Goal: Task Accomplishment & Management: Complete application form

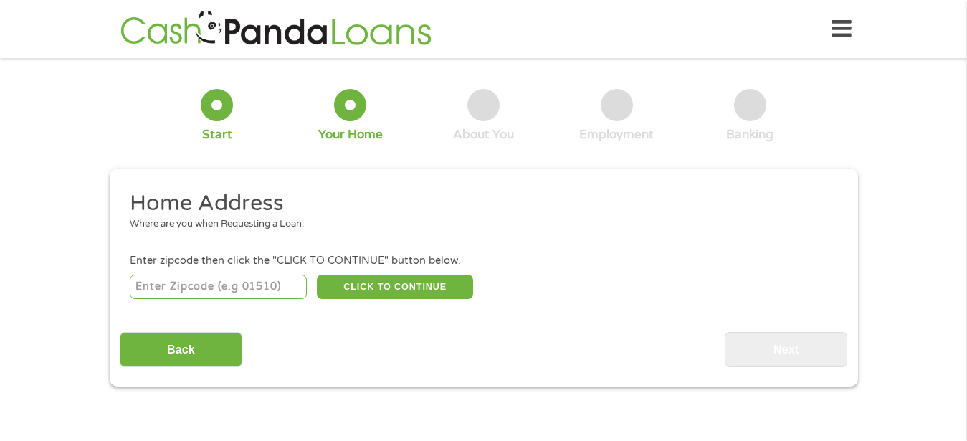
click at [240, 289] on input "number" at bounding box center [218, 286] width 177 height 24
type input "48197"
click at [360, 293] on button "CLICK TO CONTINUE" at bounding box center [395, 286] width 156 height 24
type input "48197"
type input "Ypsilanti"
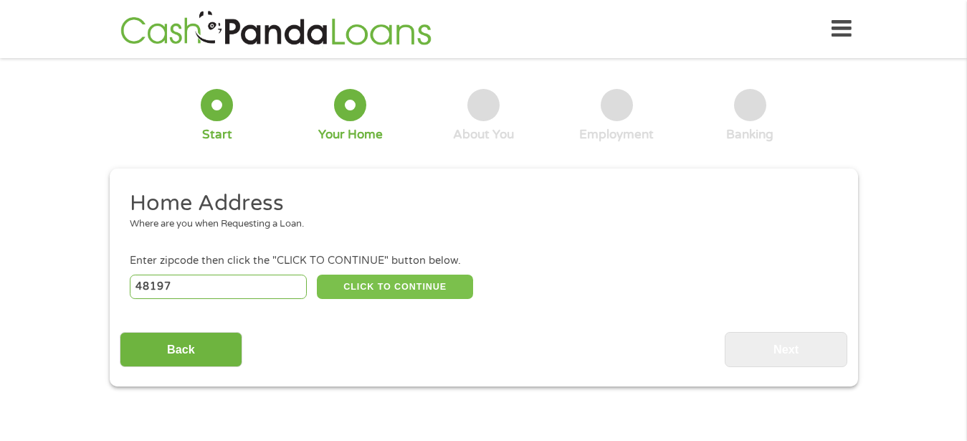
select select "Michigan"
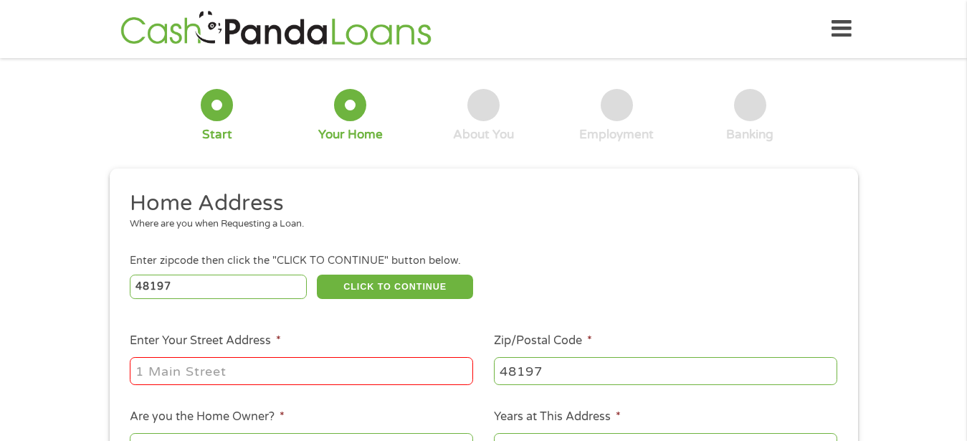
click at [160, 373] on input "Enter Your Street Address *" at bounding box center [301, 370] width 343 height 27
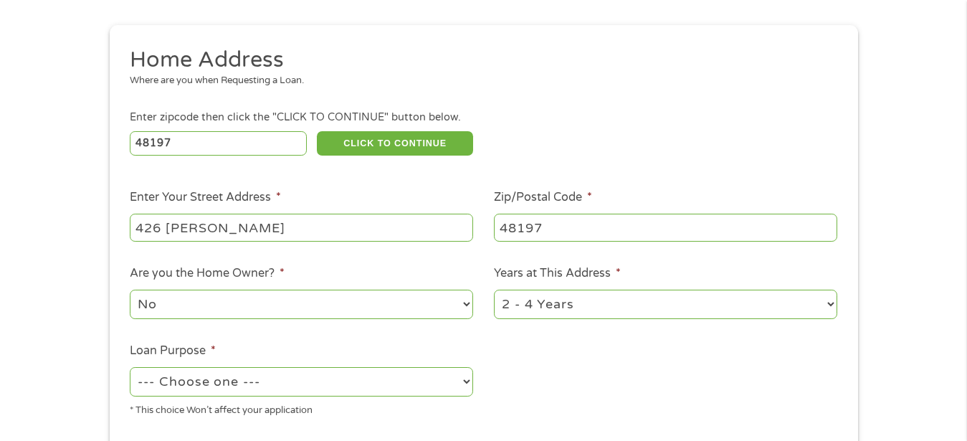
scroll to position [146, 0]
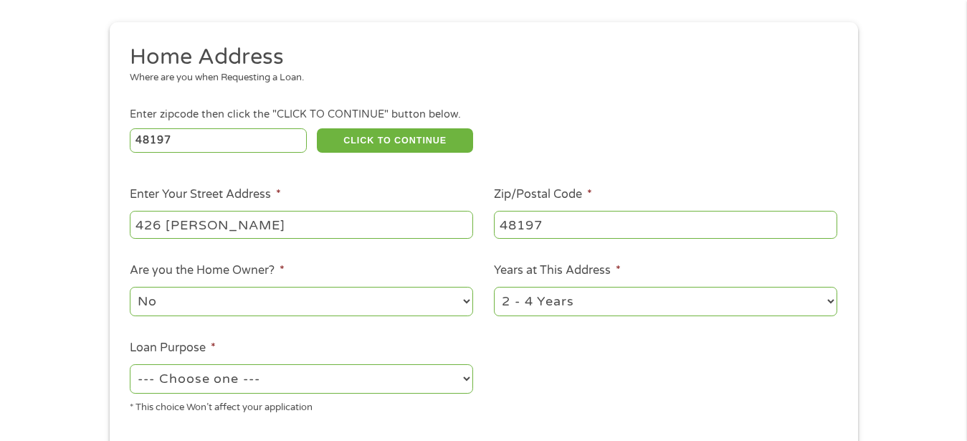
type input "426 Hawkins"
click at [130, 287] on select "No Yes" at bounding box center [301, 301] width 343 height 29
select select "yes"
click option "Yes" at bounding box center [0, 0] width 0 height 0
click at [494, 287] on select "1 Year or less 1 - 2 Years 2 - 4 Years Over 4 Years" at bounding box center [665, 301] width 343 height 29
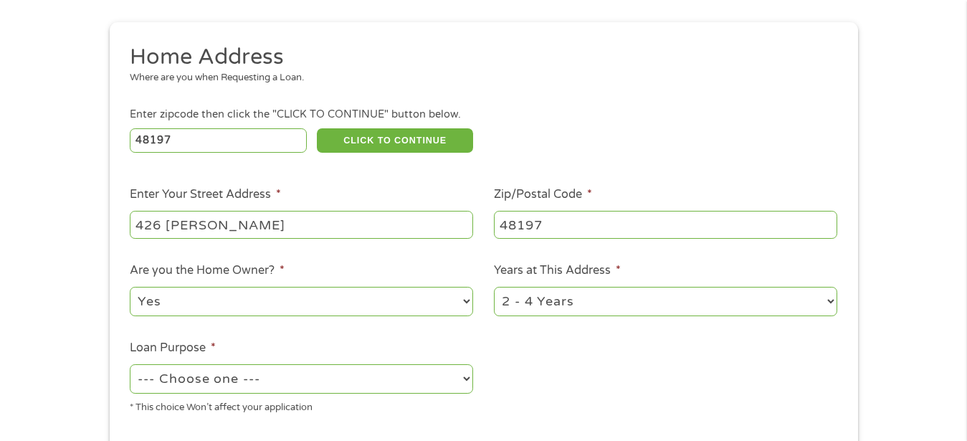
select select "60months"
click option "Over 4 Years" at bounding box center [0, 0] width 0 height 0
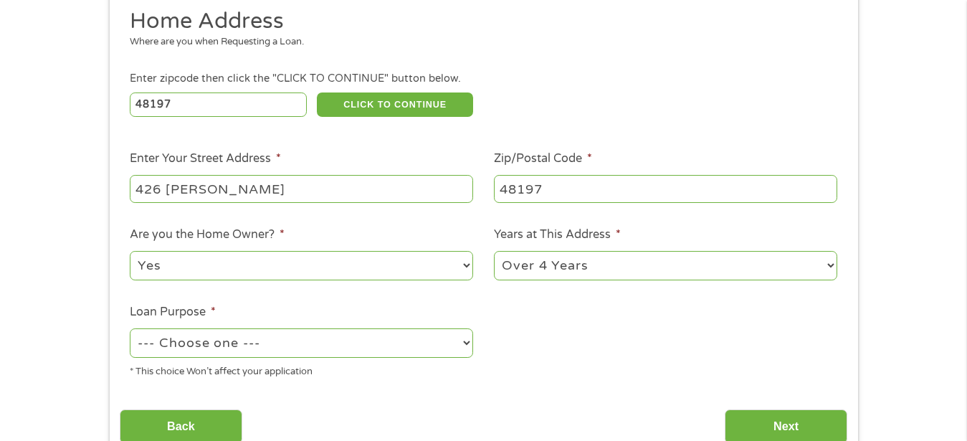
scroll to position [219, 0]
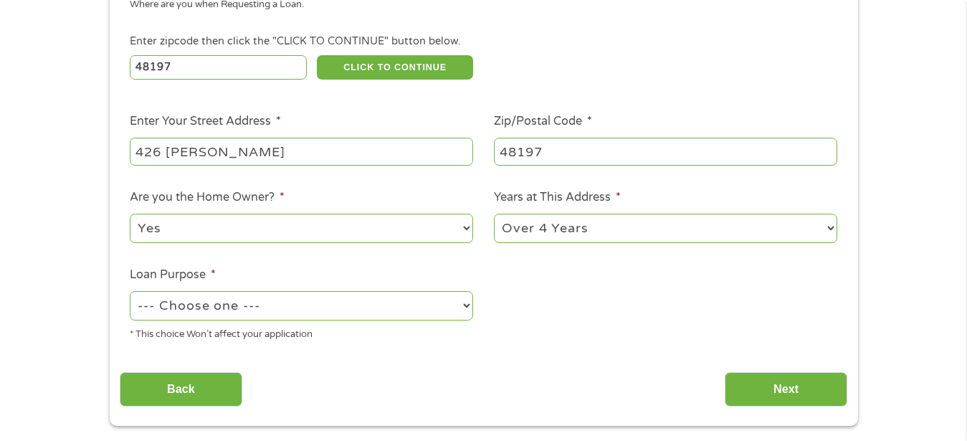
click at [130, 291] on select "--- Choose one --- Pay Bills Debt Consolidation Home Improvement Major Purchase…" at bounding box center [301, 305] width 343 height 29
select select "paybills"
click option "Pay Bills" at bounding box center [0, 0] width 0 height 0
click at [775, 391] on input "Next" at bounding box center [786, 389] width 123 height 35
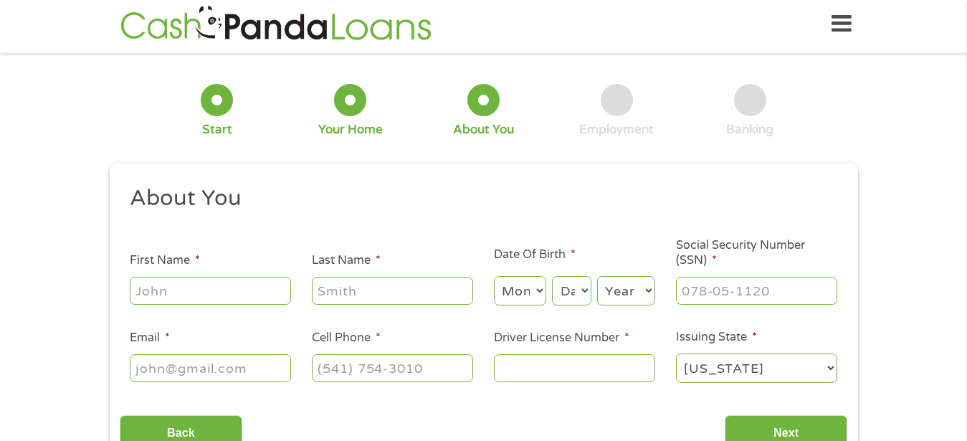
scroll to position [0, 0]
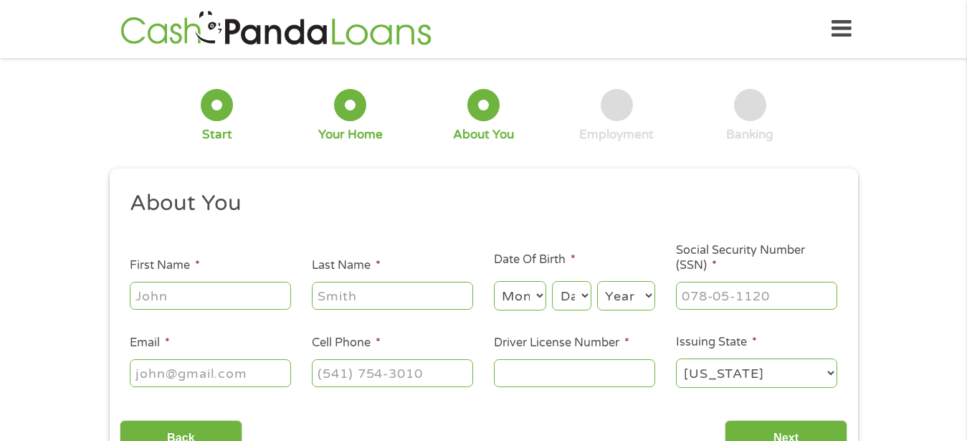
click at [206, 296] on input "First Name *" at bounding box center [210, 295] width 161 height 27
type input "Cathy"
type input "Holland"
type input "Cathy_Holland@comcast.net"
type input "(734) 483-1260"
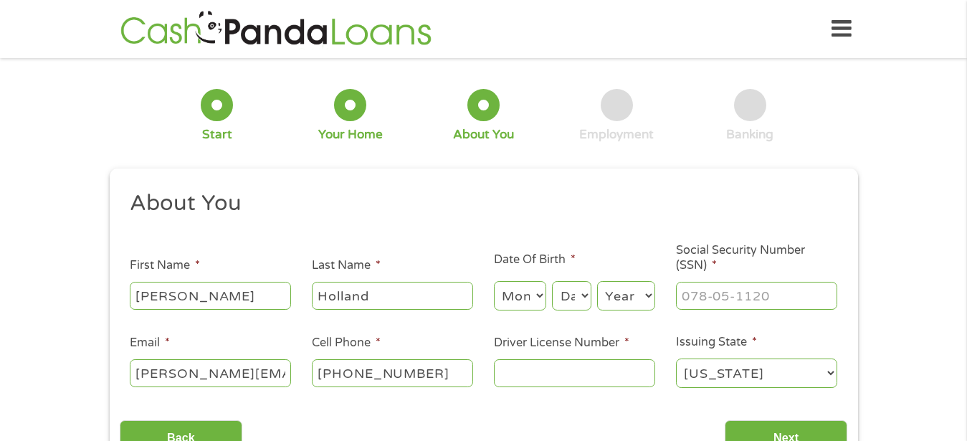
click at [494, 281] on select "Month 1 2 3 4 5 6 7 8 9 10 11 12" at bounding box center [520, 295] width 52 height 29
select select "10"
click option "10" at bounding box center [0, 0] width 0 height 0
click at [552, 281] on select "Day 1 2 3 4 5 6 7 8 9 10 11 12 13 14 15 16 17 18 19 20 21 22 23 24 25 26 27 28 …" at bounding box center [571, 295] width 39 height 29
select select "17"
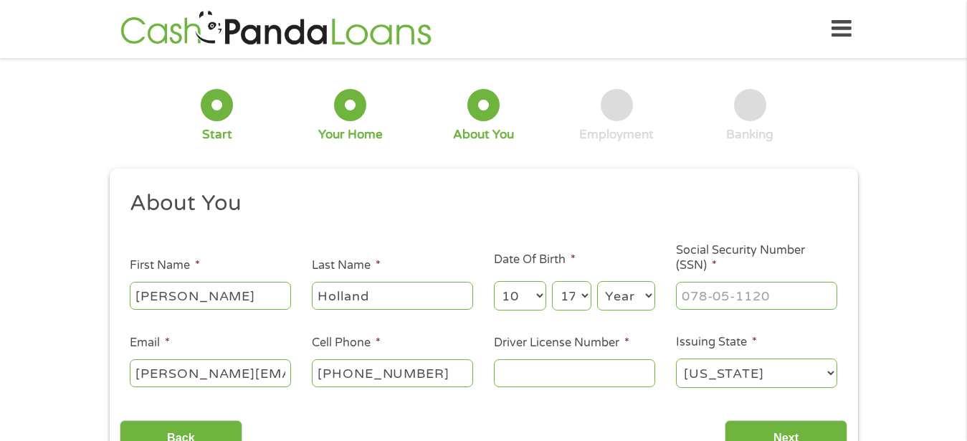
click option "17" at bounding box center [0, 0] width 0 height 0
click at [597, 281] on select "Year 2007 2006 2005 2004 2003 2002 2001 2000 1999 1998 1997 1996 1995 1994 1993…" at bounding box center [626, 295] width 58 height 29
select select "1948"
click option "1948" at bounding box center [0, 0] width 0 height 0
click at [779, 295] on input "___-__-____" at bounding box center [756, 295] width 161 height 27
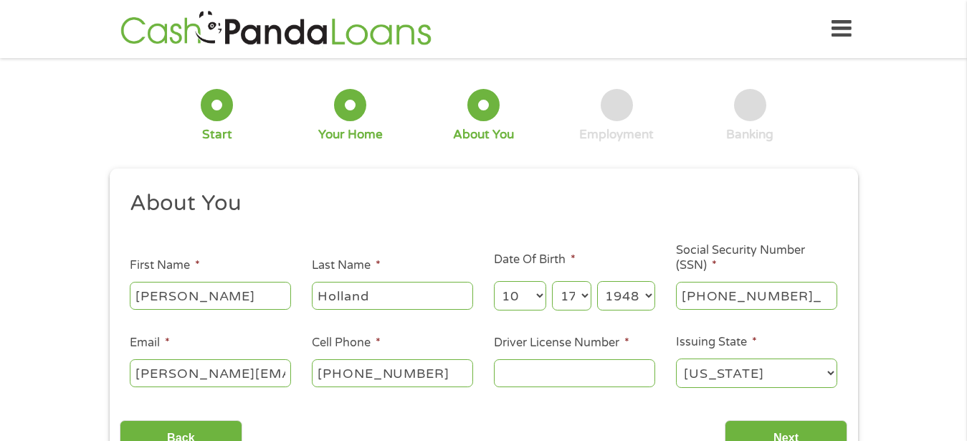
type input "365-48-7822"
click at [519, 368] on input "Driver License Number *" at bounding box center [574, 372] width 161 height 27
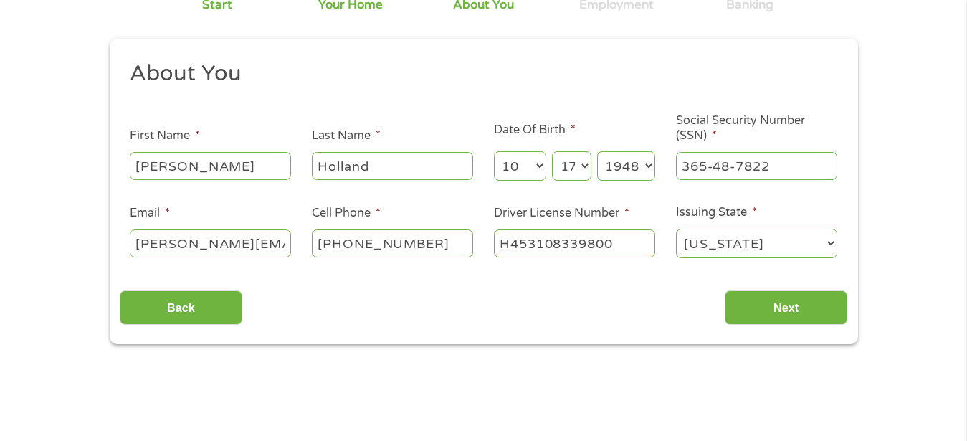
scroll to position [146, 0]
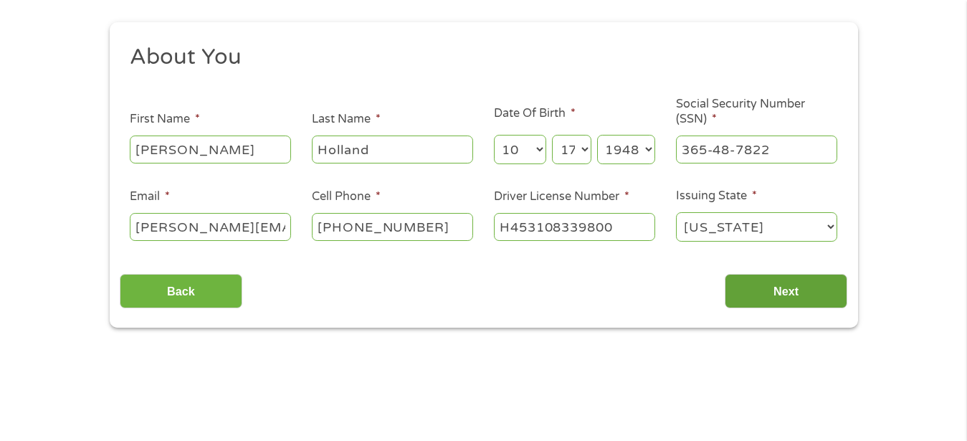
type input "H453108339800"
click at [805, 293] on input "Next" at bounding box center [786, 291] width 123 height 35
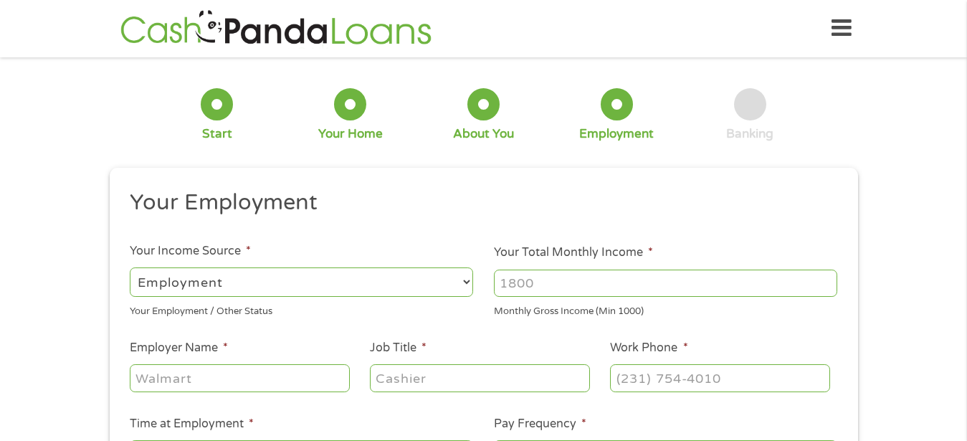
scroll to position [0, 0]
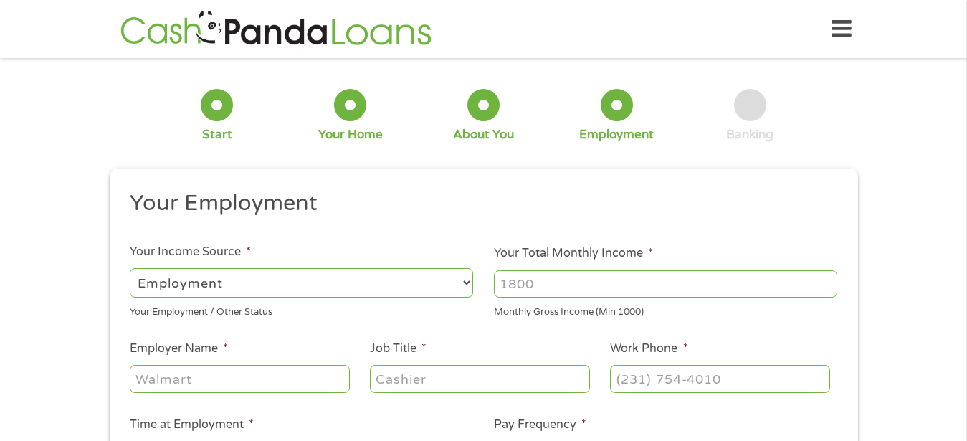
click at [130, 268] on select "--- Choose one --- Employment Self Employed Benefits" at bounding box center [301, 282] width 343 height 29
select select "benefits"
click option "Benefits" at bounding box center [0, 0] width 0 height 0
type input "Other"
type input "(734) 483-1260"
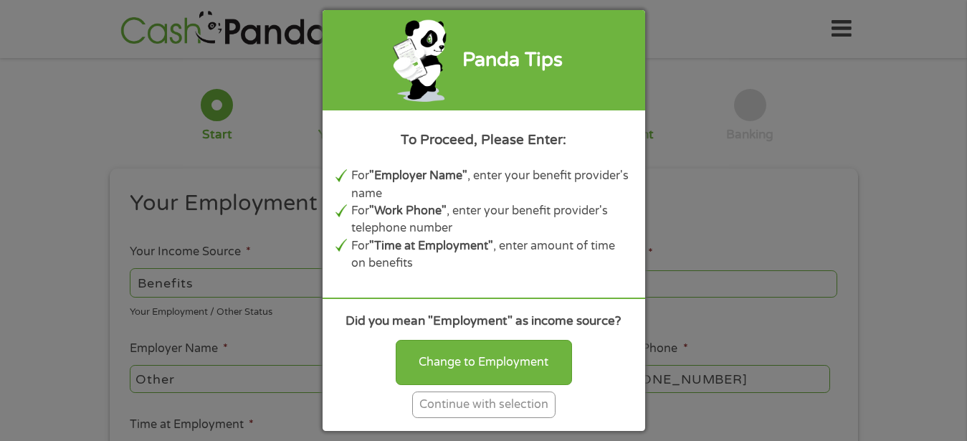
click at [845, 329] on div "Panda Tips To Proceed, Please Enter: For "Employer Name" , enter your benefit p…" at bounding box center [483, 220] width 967 height 441
click at [771, 222] on div "Panda Tips To Proceed, Please Enter: For "Employer Name" , enter your benefit p…" at bounding box center [483, 220] width 967 height 441
click at [712, 439] on div "Panda Tips To Proceed, Please Enter: For "Employer Name" , enter your benefit p…" at bounding box center [483, 220] width 967 height 441
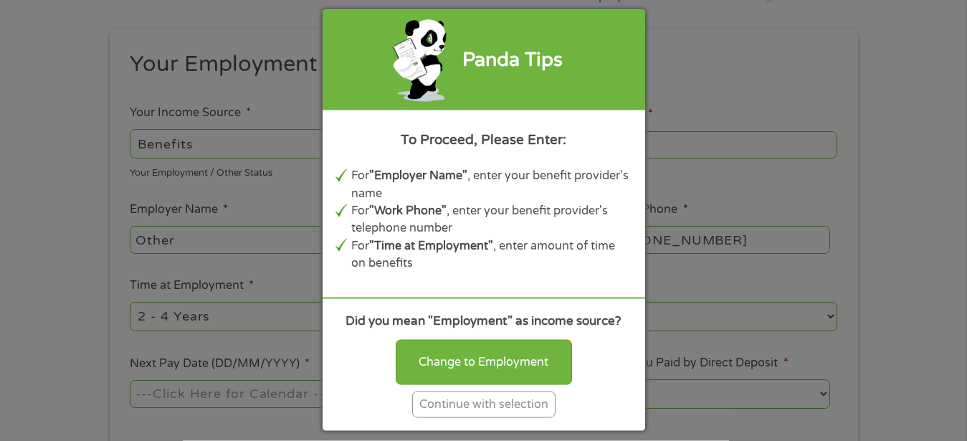
scroll to position [146, 0]
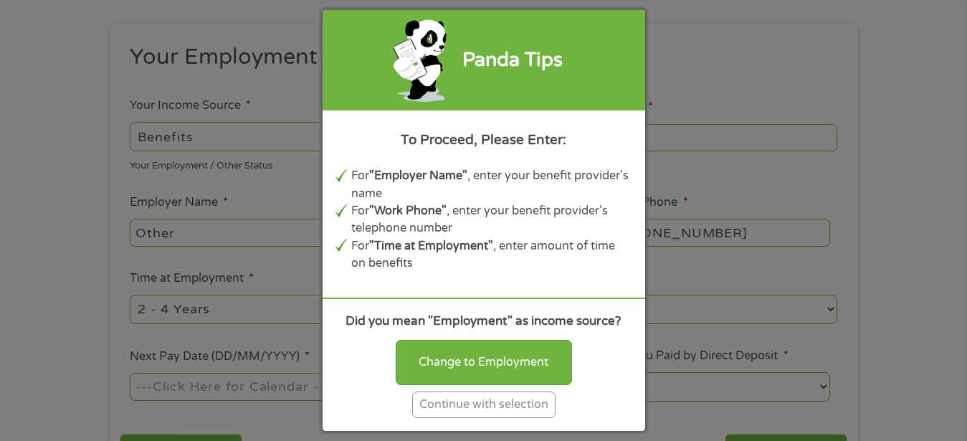
click at [755, 65] on div "Panda Tips To Proceed, Please Enter: For "Employer Name" , enter your benefit p…" at bounding box center [483, 220] width 967 height 441
click at [667, 95] on div "Panda Tips To Proceed, Please Enter: For "Employer Name" , enter your benefit p…" at bounding box center [483, 220] width 967 height 441
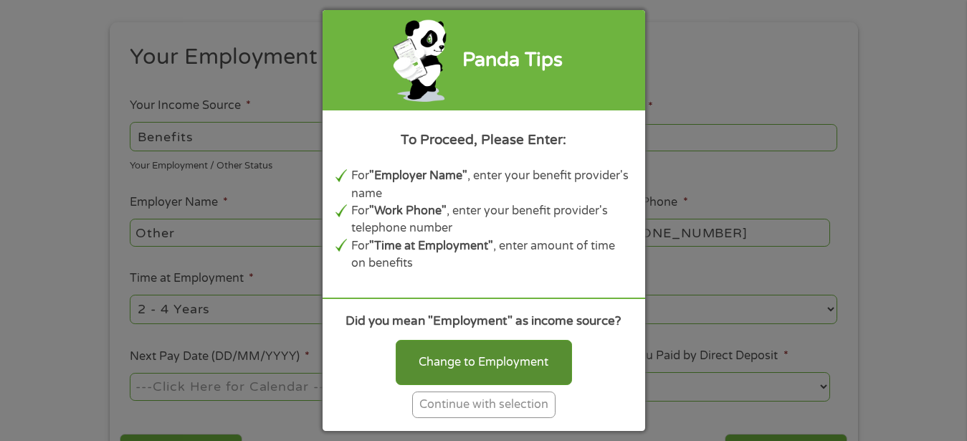
click at [537, 364] on div "Change to Employment" at bounding box center [484, 362] width 176 height 44
select select "fullTime"
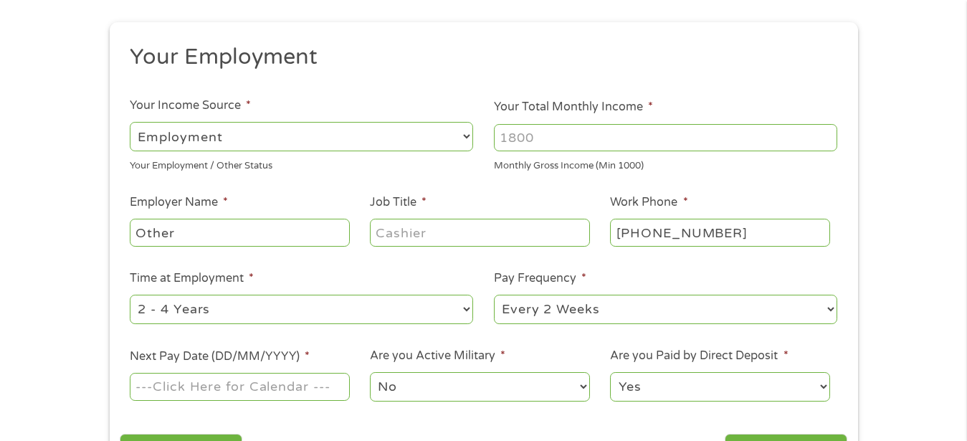
click at [734, 231] on input "(734) 483-1260" at bounding box center [719, 232] width 219 height 27
type input "(___) ___-____"
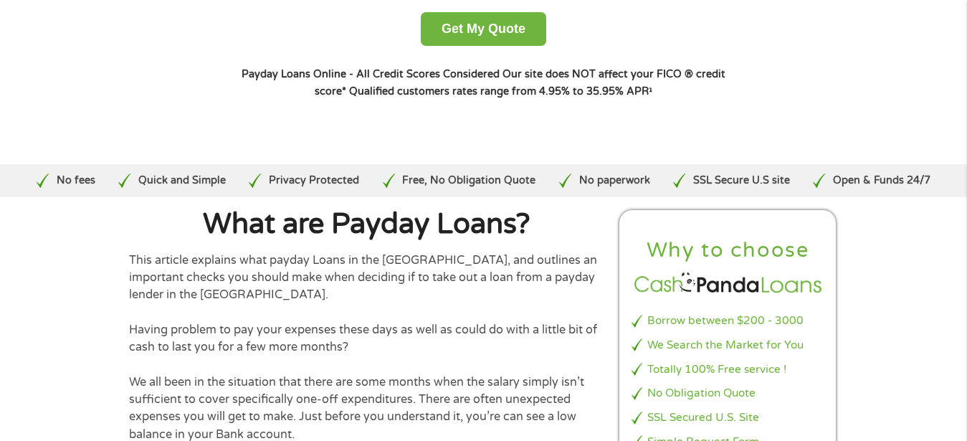
scroll to position [219, 0]
